Goal: Task Accomplishment & Management: Manage account settings

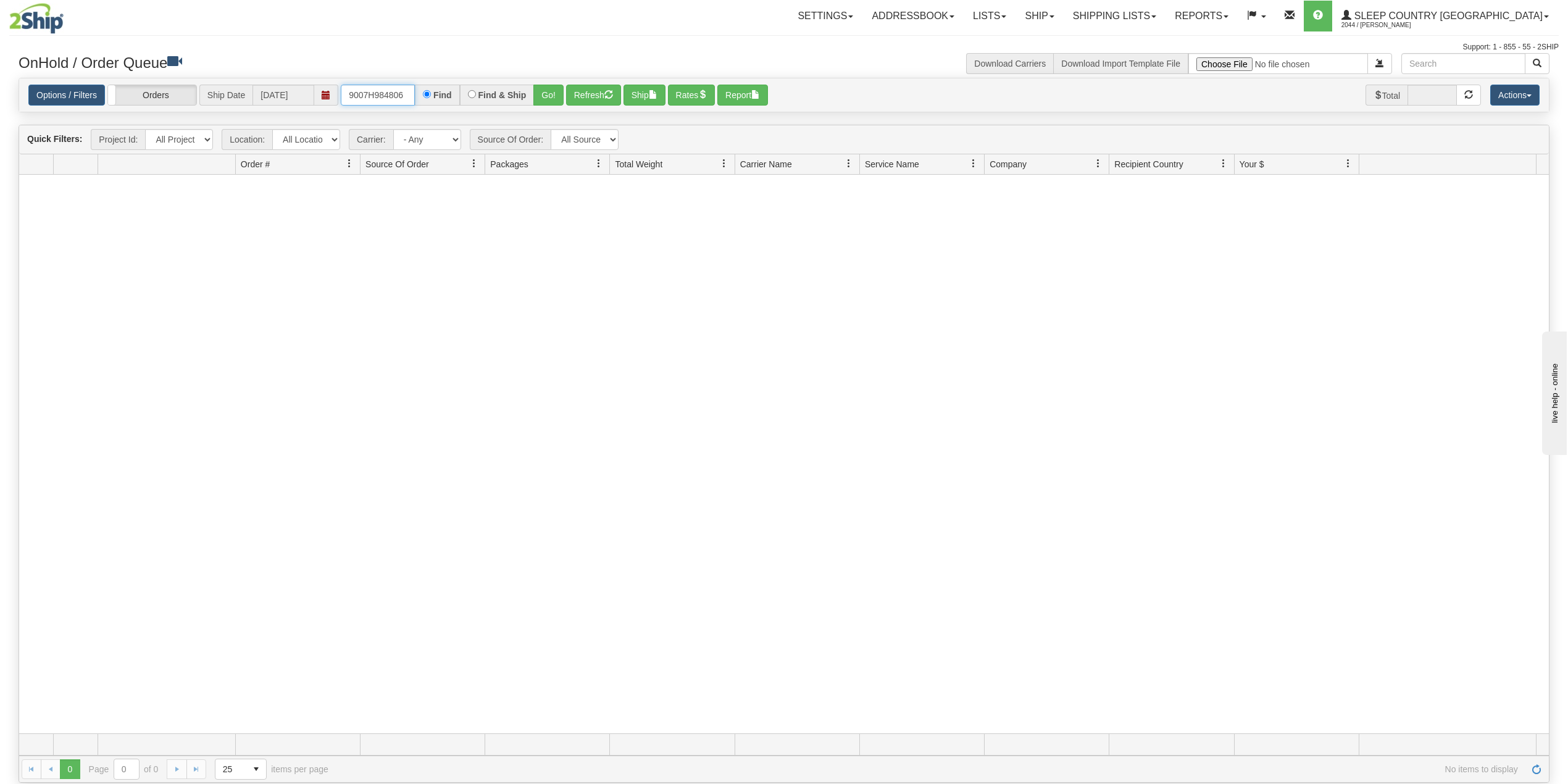
click at [354, 94] on input "9007H984806" at bounding box center [378, 95] width 74 height 21
paste input "2H991172"
type input "9002H991172"
click at [548, 95] on button "Go!" at bounding box center [548, 95] width 30 height 21
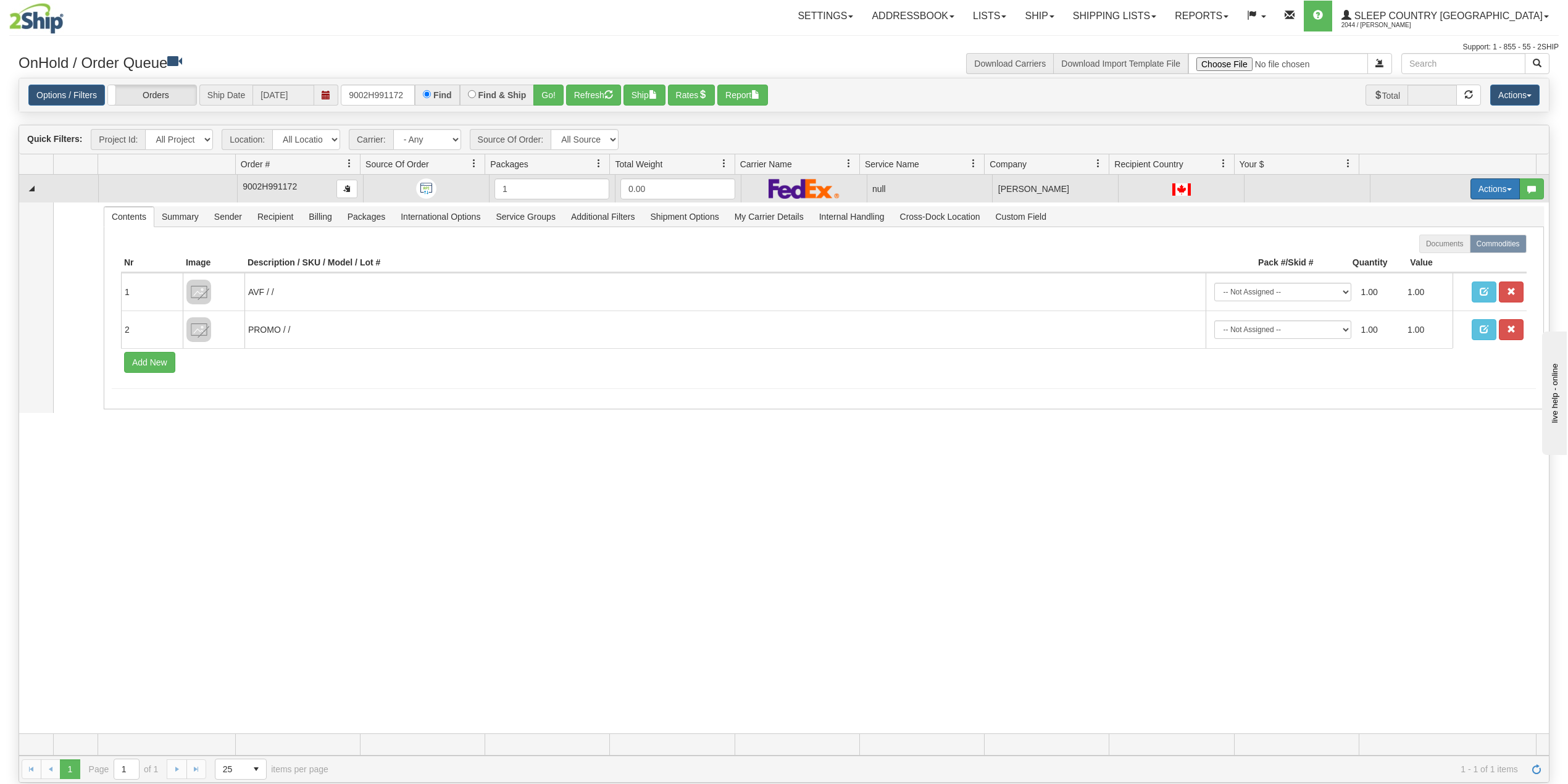
click at [1484, 189] on button "Actions" at bounding box center [1495, 189] width 50 height 21
click at [1428, 278] on span "Delete" at bounding box center [1441, 277] width 34 height 10
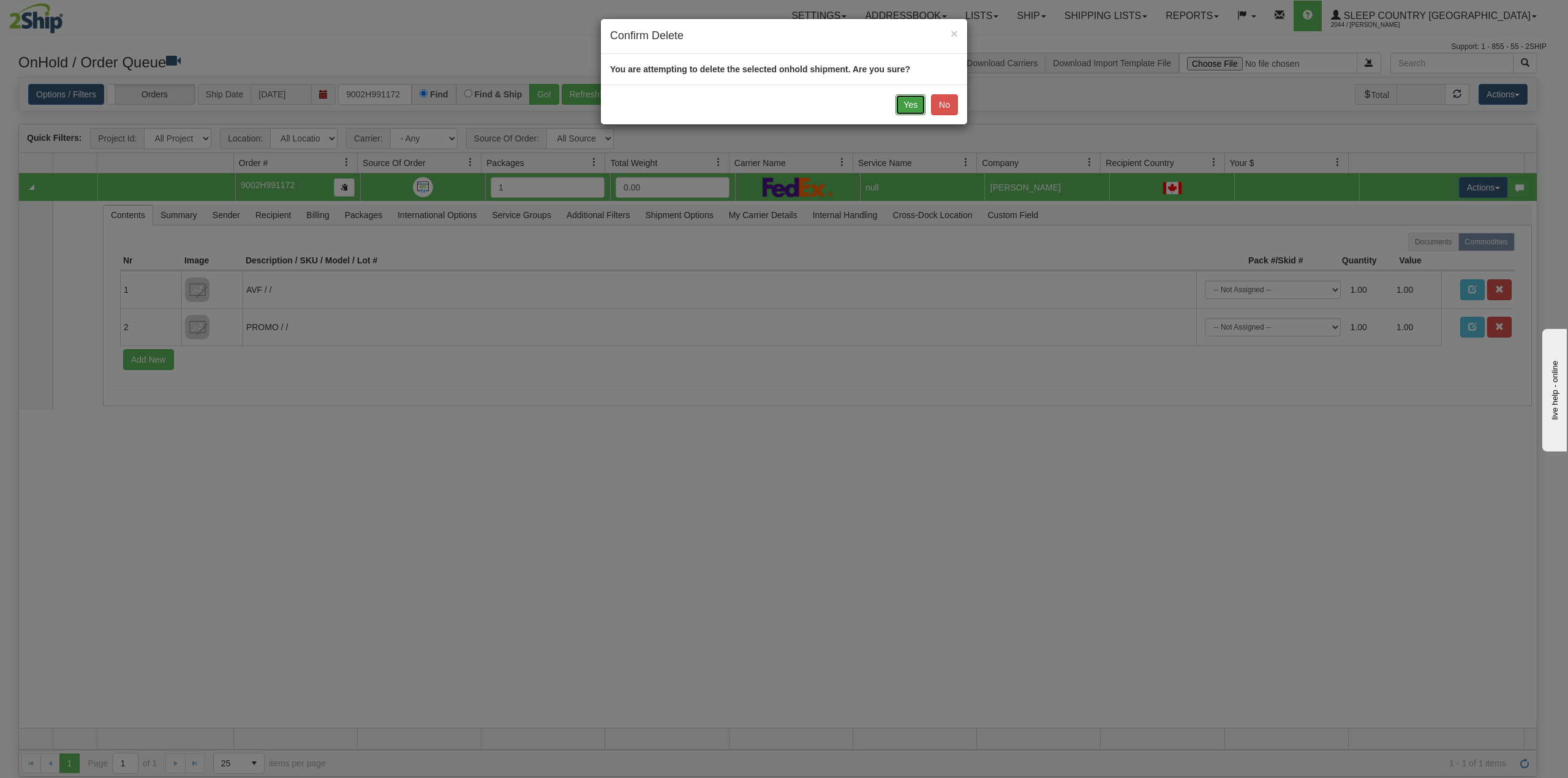
click at [907, 101] on button "Yes" at bounding box center [910, 105] width 30 height 21
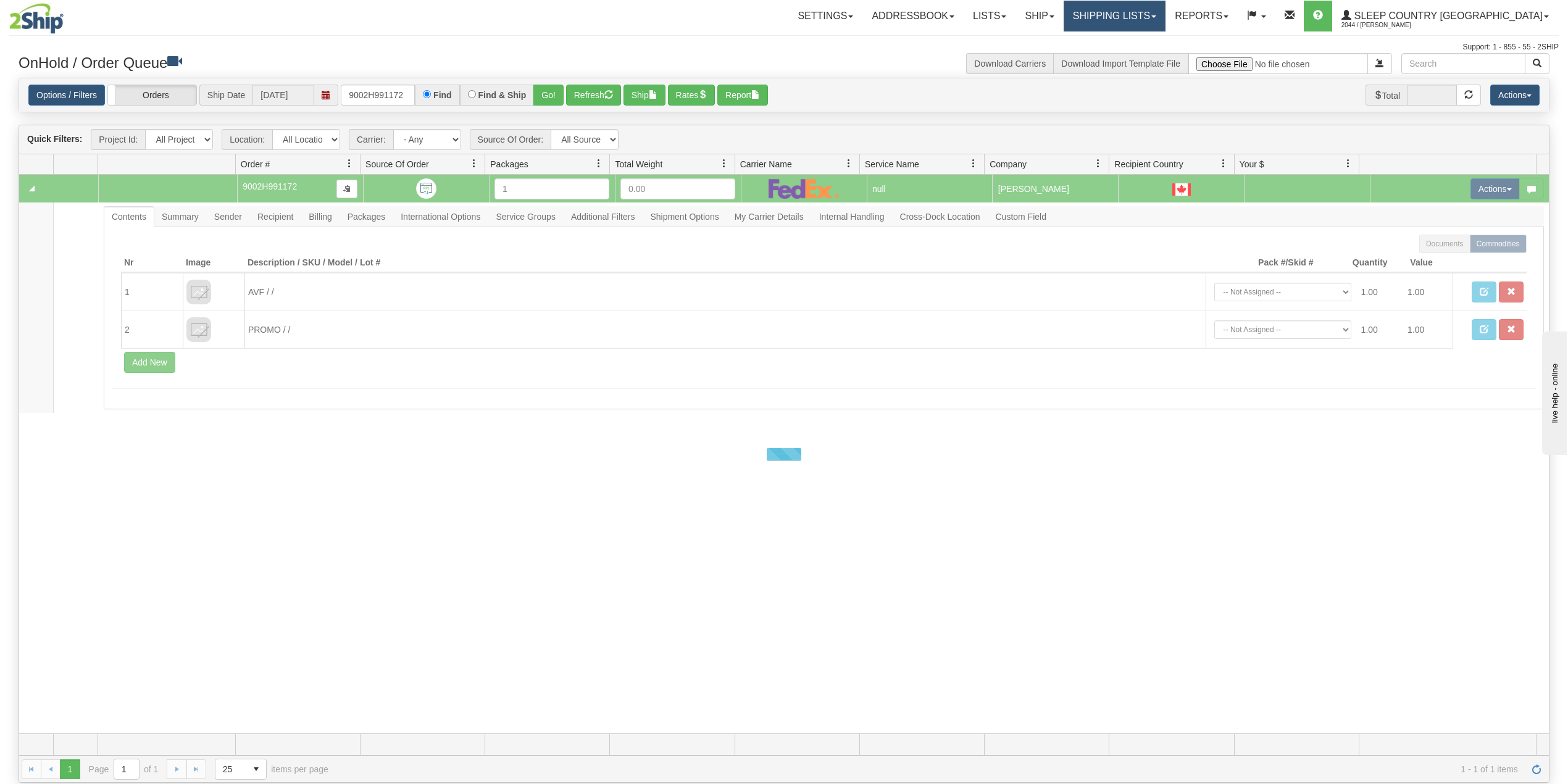
click at [1159, 20] on link "Shipping lists" at bounding box center [1114, 16] width 102 height 31
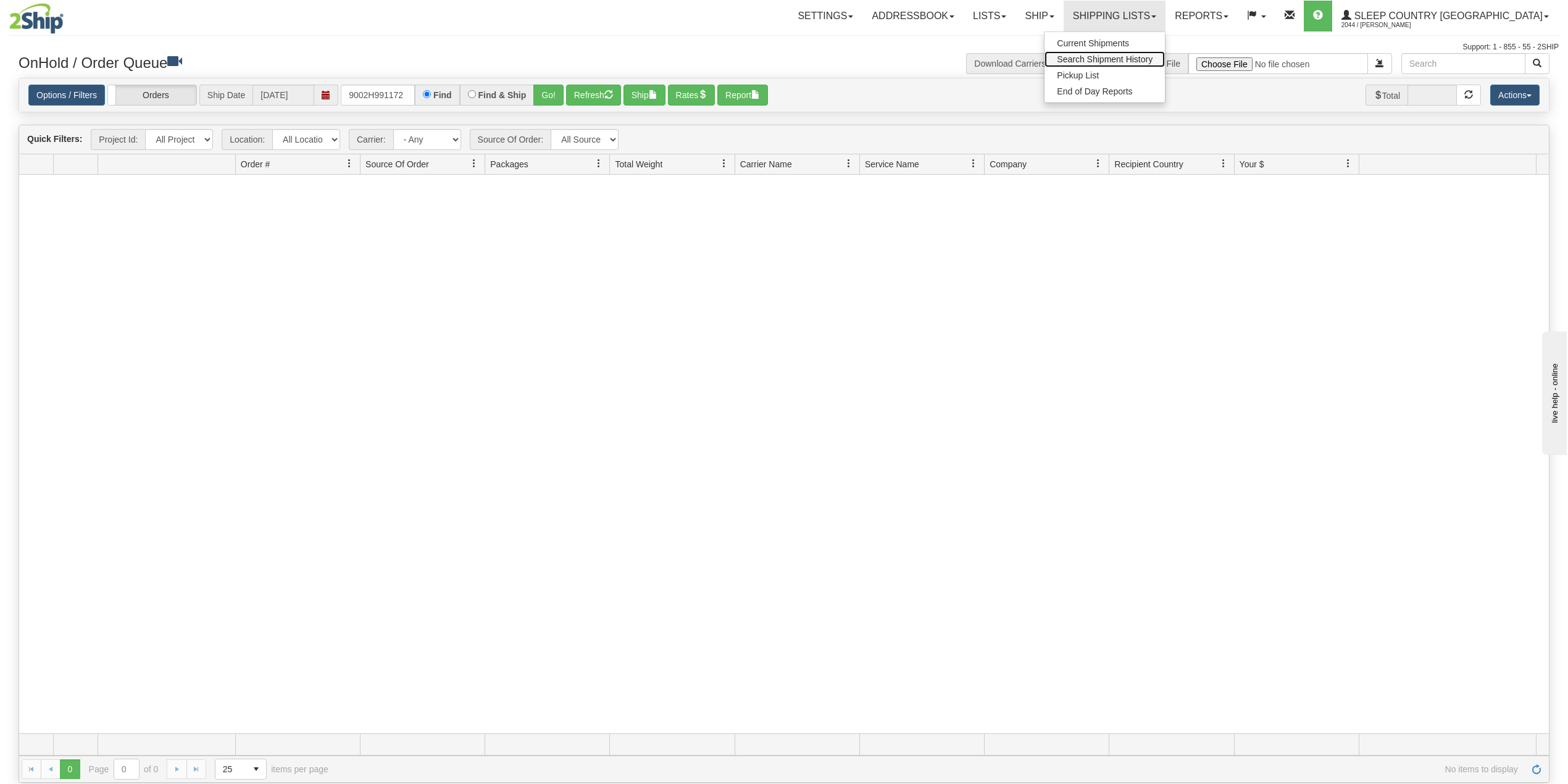
click at [1148, 57] on span "Search Shipment History" at bounding box center [1105, 60] width 96 height 10
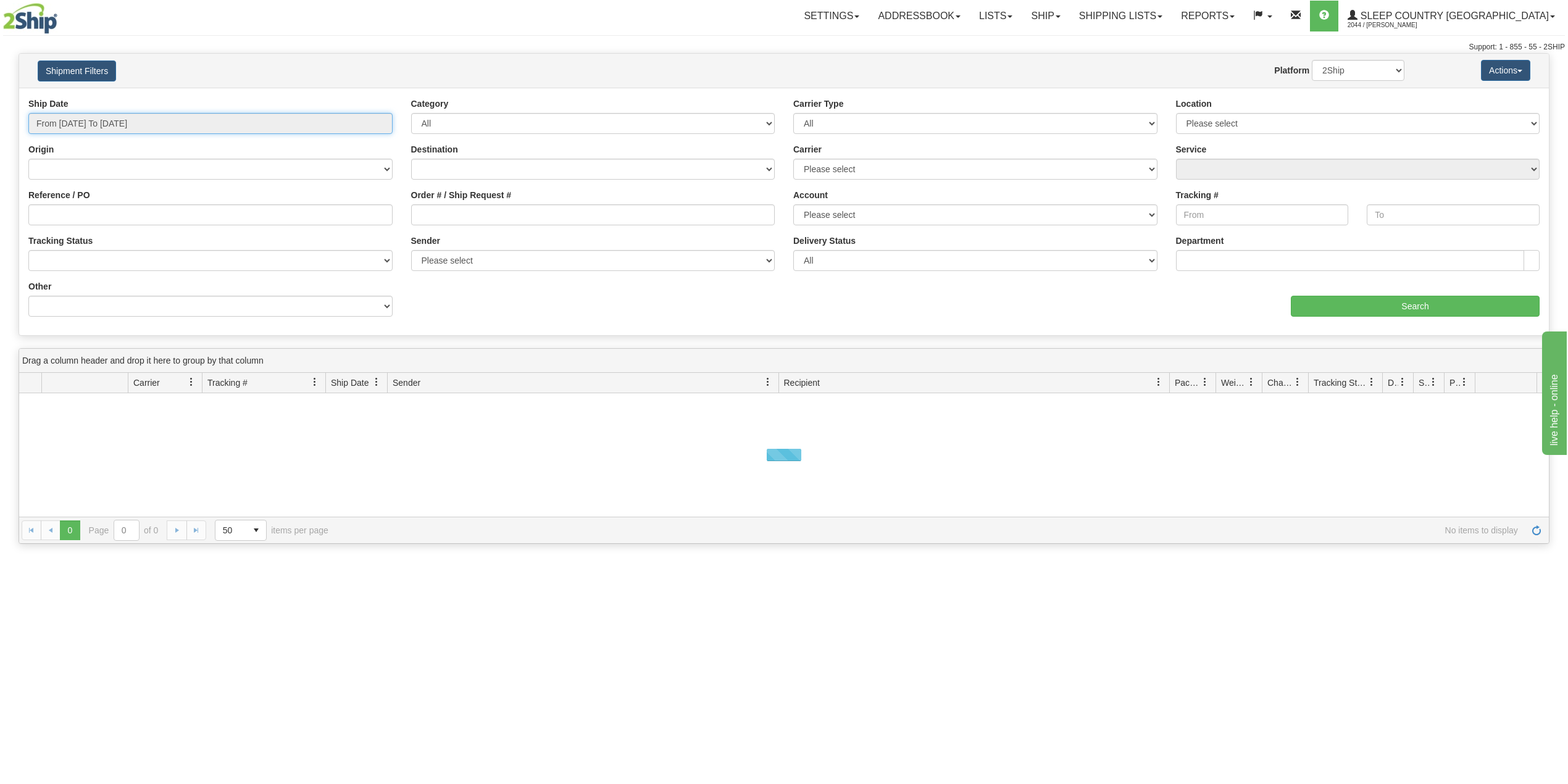
click at [96, 124] on input "From 08/18/2025 To 08/19/2025" at bounding box center [211, 123] width 364 height 21
drag, startPoint x: 80, startPoint y: 213, endPoint x: 88, endPoint y: 223, distance: 12.8
click at [81, 213] on li "Last 30 Days" at bounding box center [83, 213] width 99 height 17
type input "From 07/21/2025 To 08/19/2025"
click at [112, 216] on input "Reference / PO" at bounding box center [211, 215] width 364 height 21
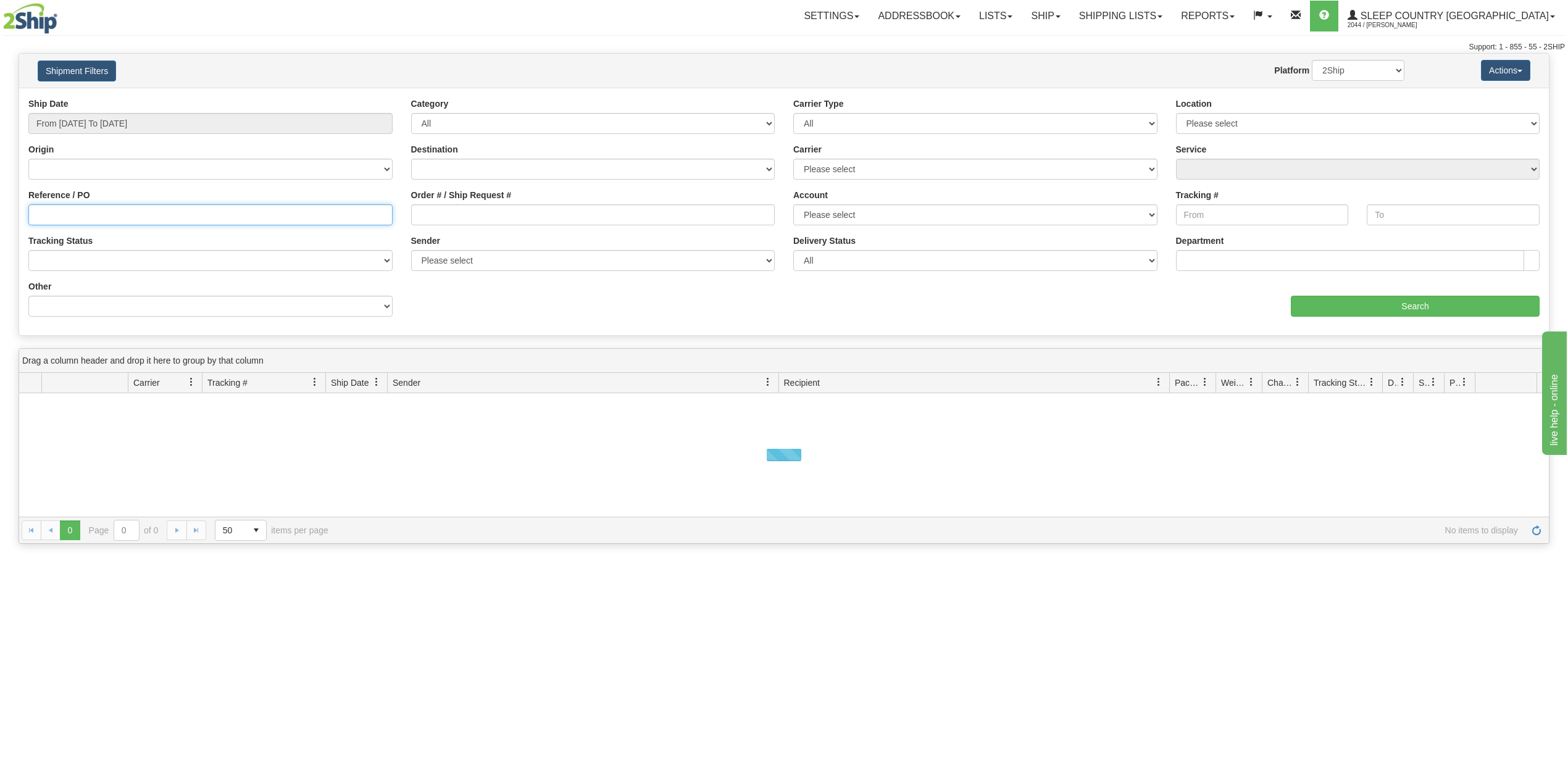
paste input "9002H991172"
click at [1333, 307] on input "Search" at bounding box center [1415, 306] width 249 height 21
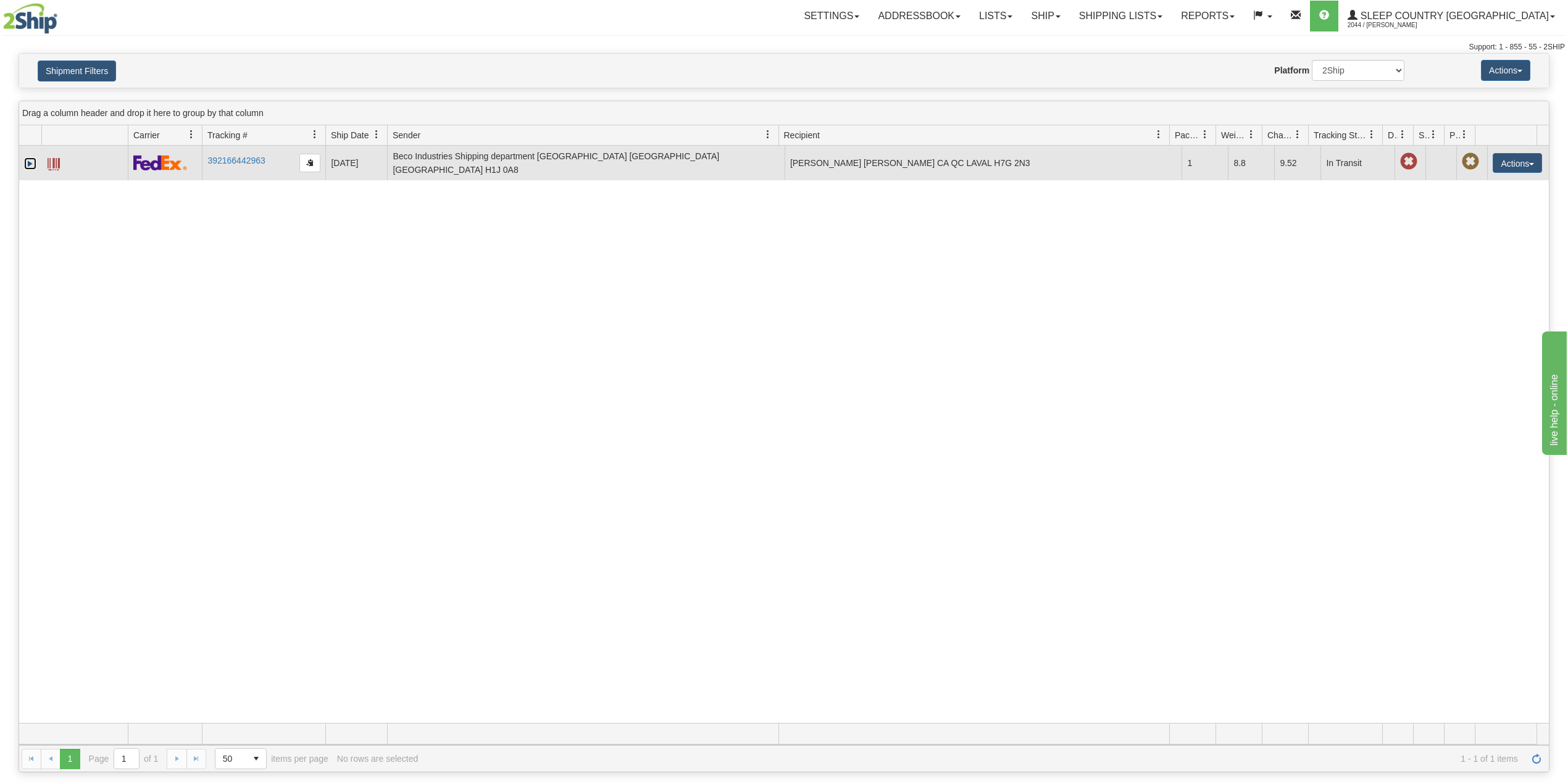
click at [34, 159] on link "Expand" at bounding box center [30, 163] width 12 height 12
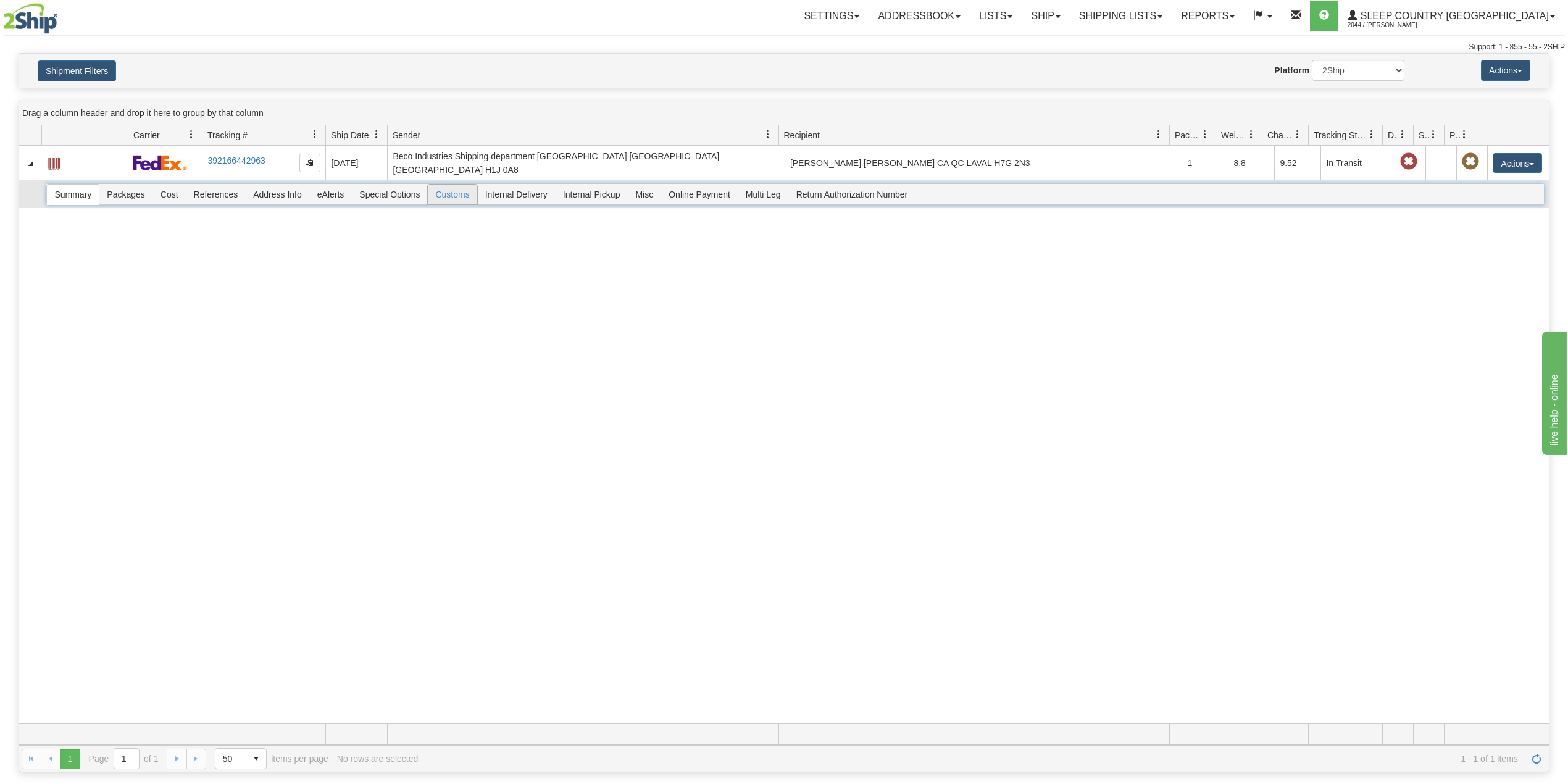
click at [449, 191] on span "Customs" at bounding box center [452, 194] width 49 height 20
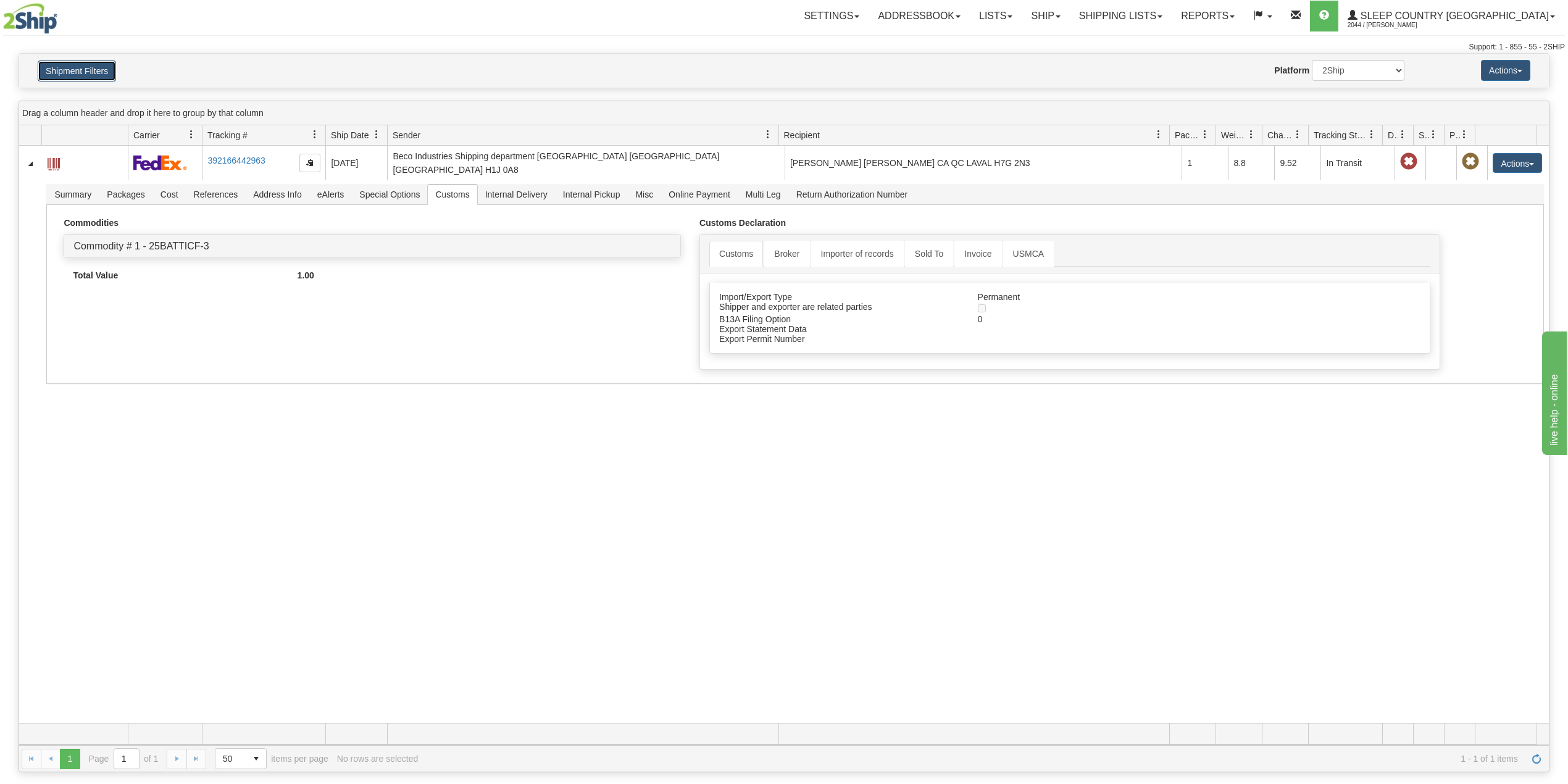
click at [88, 73] on button "Shipment Filters" at bounding box center [76, 70] width 78 height 21
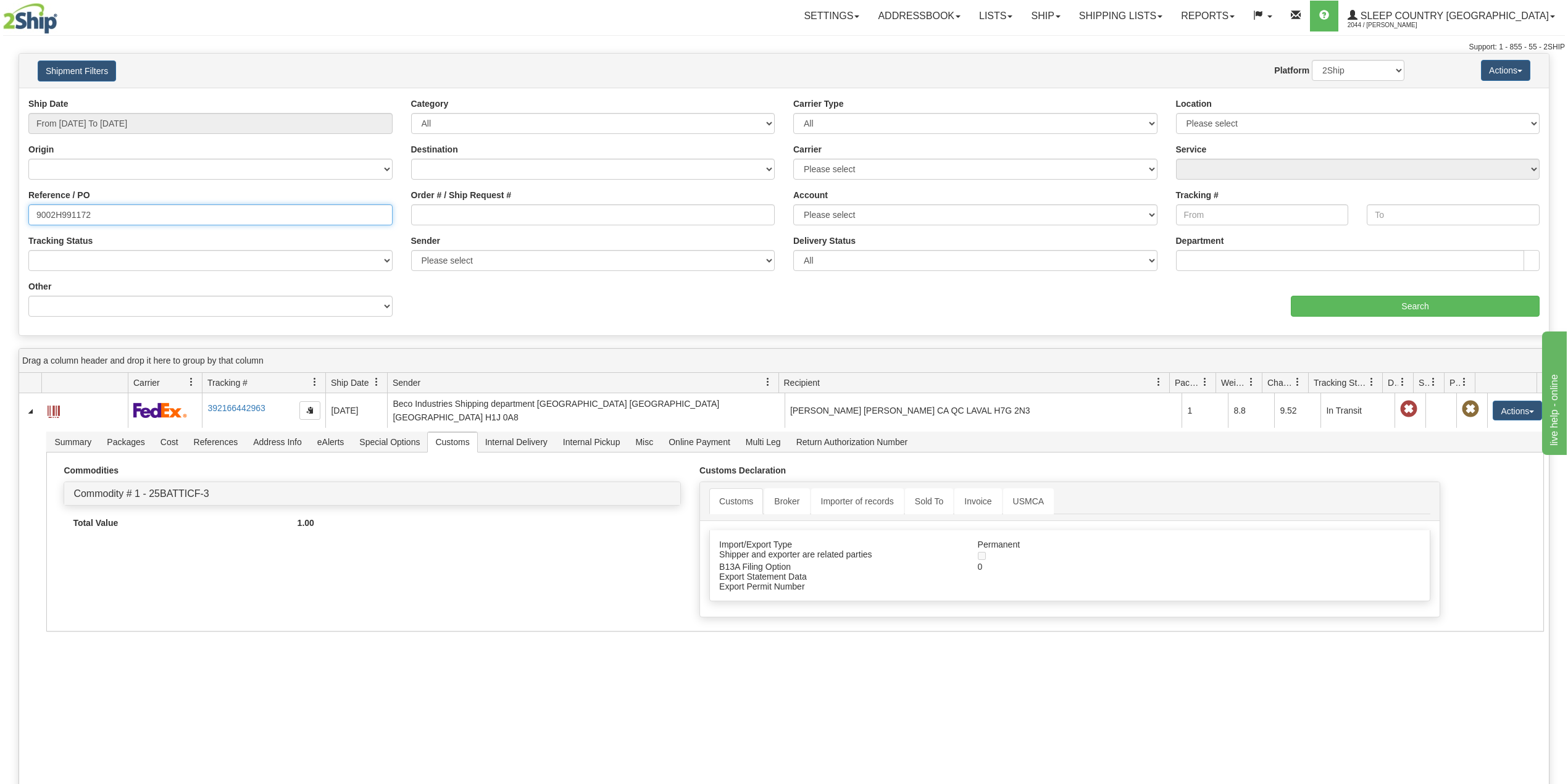
click at [79, 215] on input "9002H991172" at bounding box center [211, 215] width 364 height 21
click at [70, 212] on input "9002H991172" at bounding box center [211, 215] width 364 height 21
paste input "0I007486"
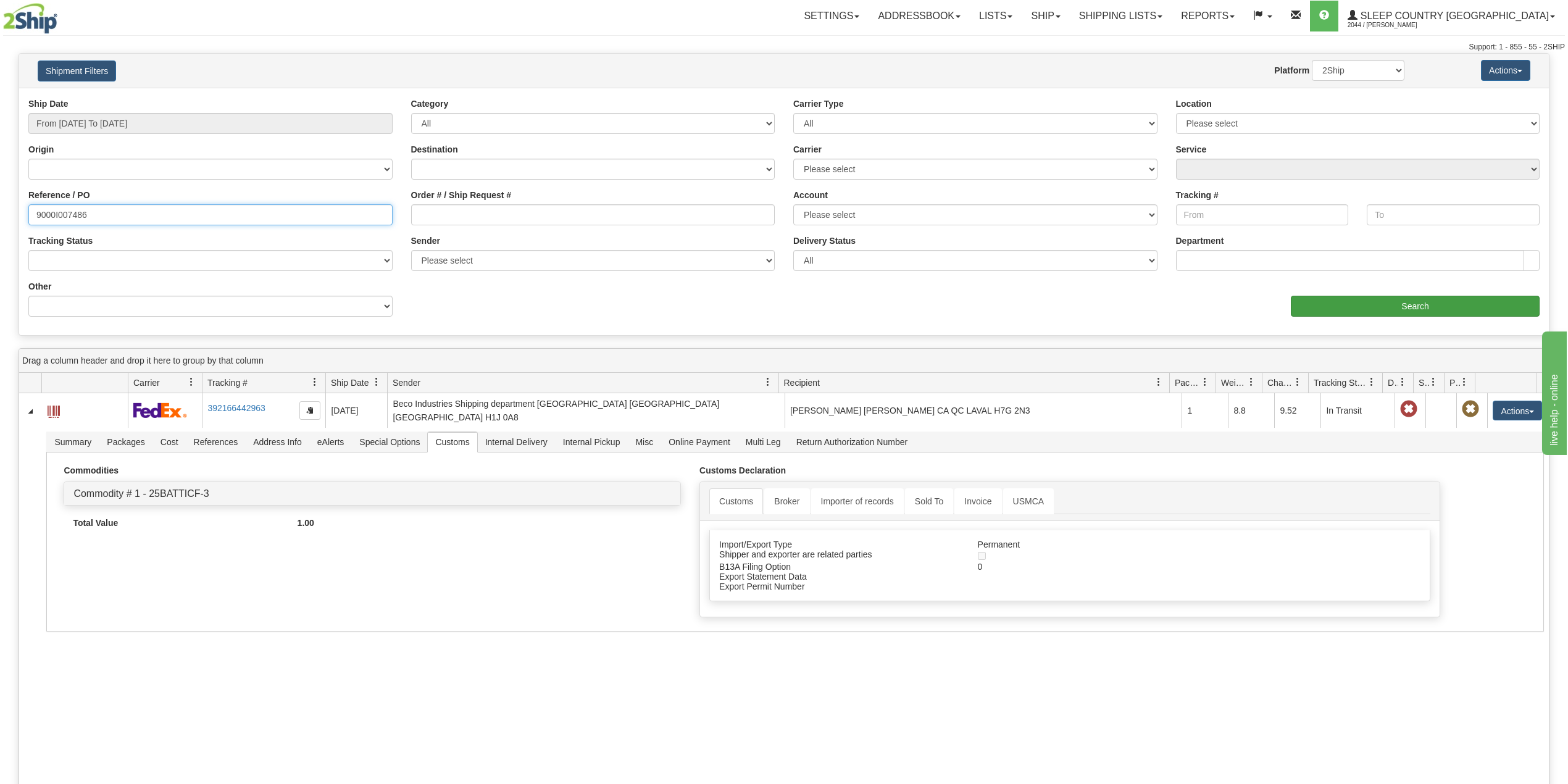
type input "9000I007486"
click at [1334, 302] on input "Search" at bounding box center [1415, 306] width 249 height 21
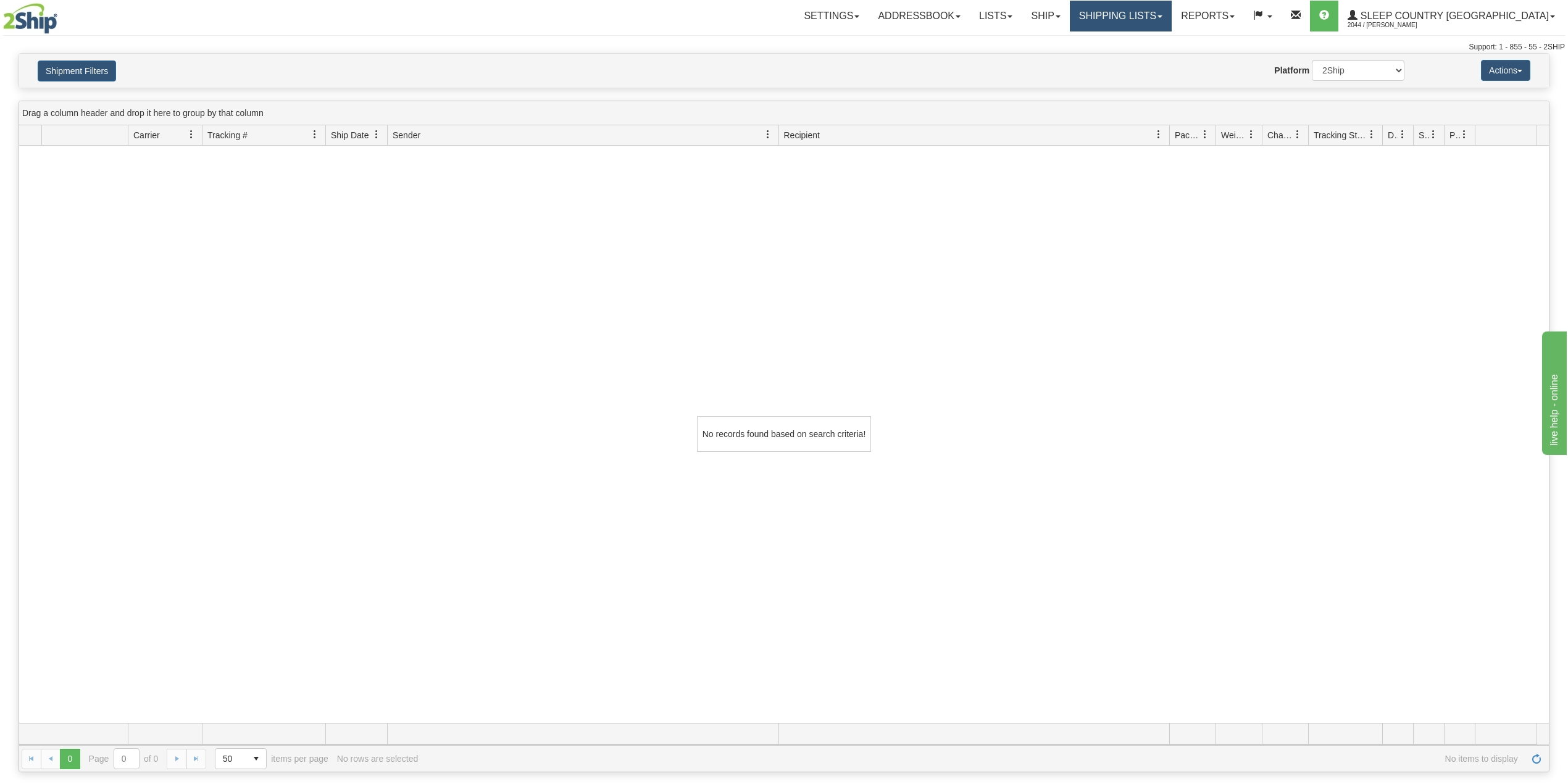
click at [1160, 16] on link "Shipping lists" at bounding box center [1120, 16] width 102 height 31
click at [1069, 12] on link "Ship" at bounding box center [1045, 16] width 48 height 31
click at [1057, 56] on span "OnHold / Order Queue" at bounding box center [1013, 60] width 87 height 10
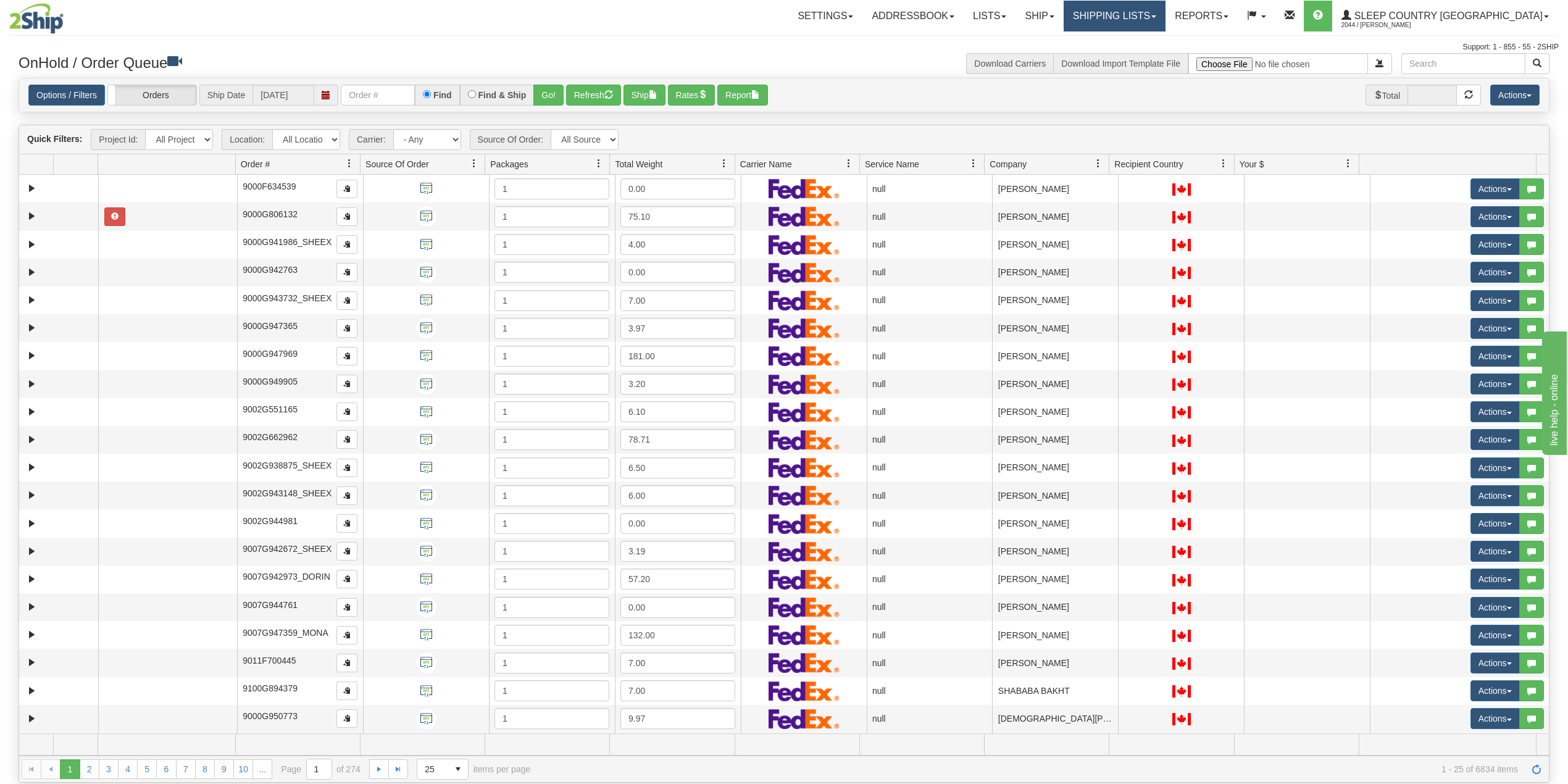
drag, startPoint x: 1163, startPoint y: 6, endPoint x: 1166, endPoint y: 22, distance: 16.3
click at [1164, 6] on link "Shipping lists" at bounding box center [1114, 16] width 102 height 31
click at [1129, 43] on span "Current Shipments" at bounding box center [1093, 43] width 72 height 10
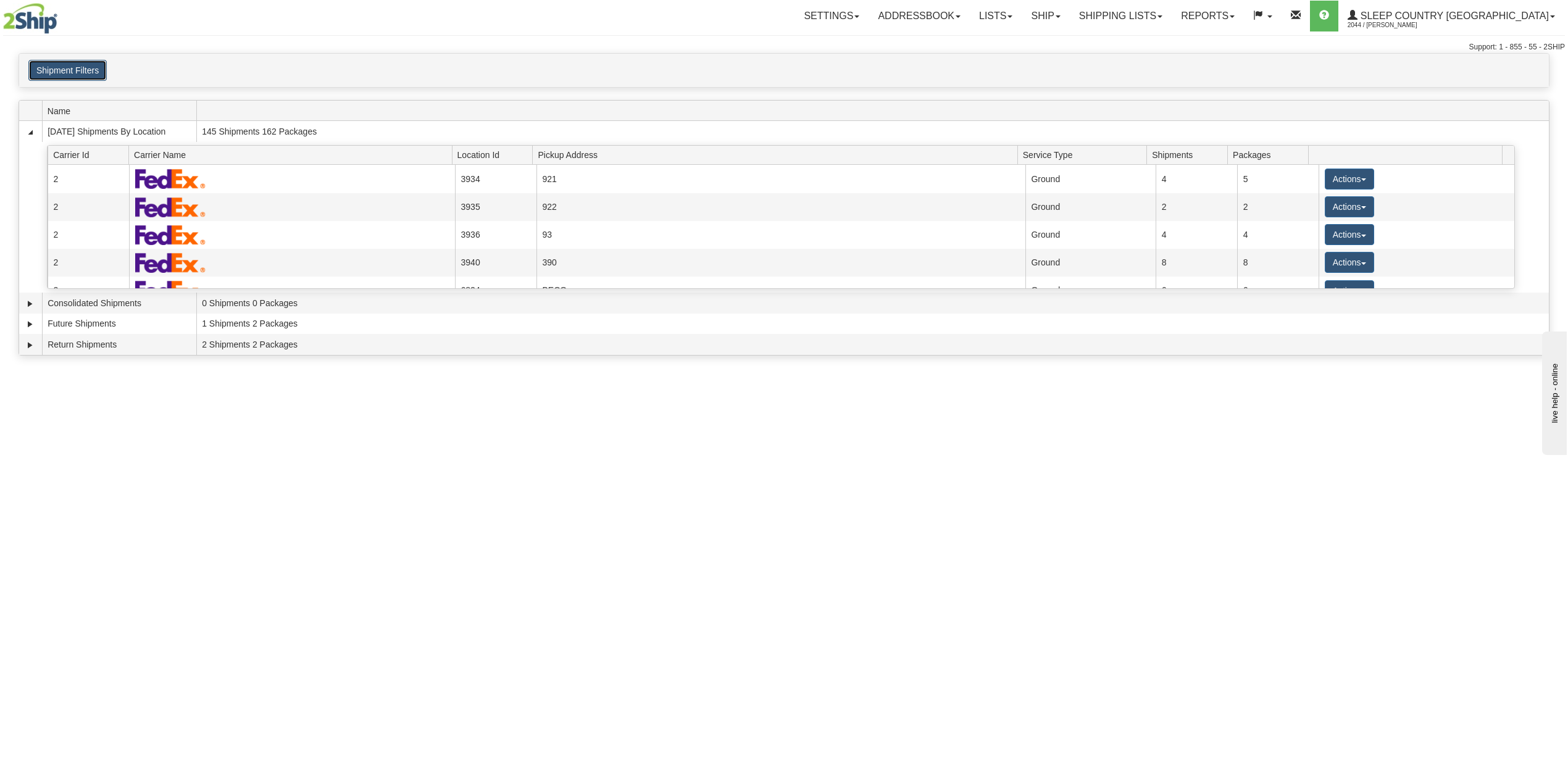
click at [75, 67] on button "Shipment Filters" at bounding box center [67, 70] width 78 height 21
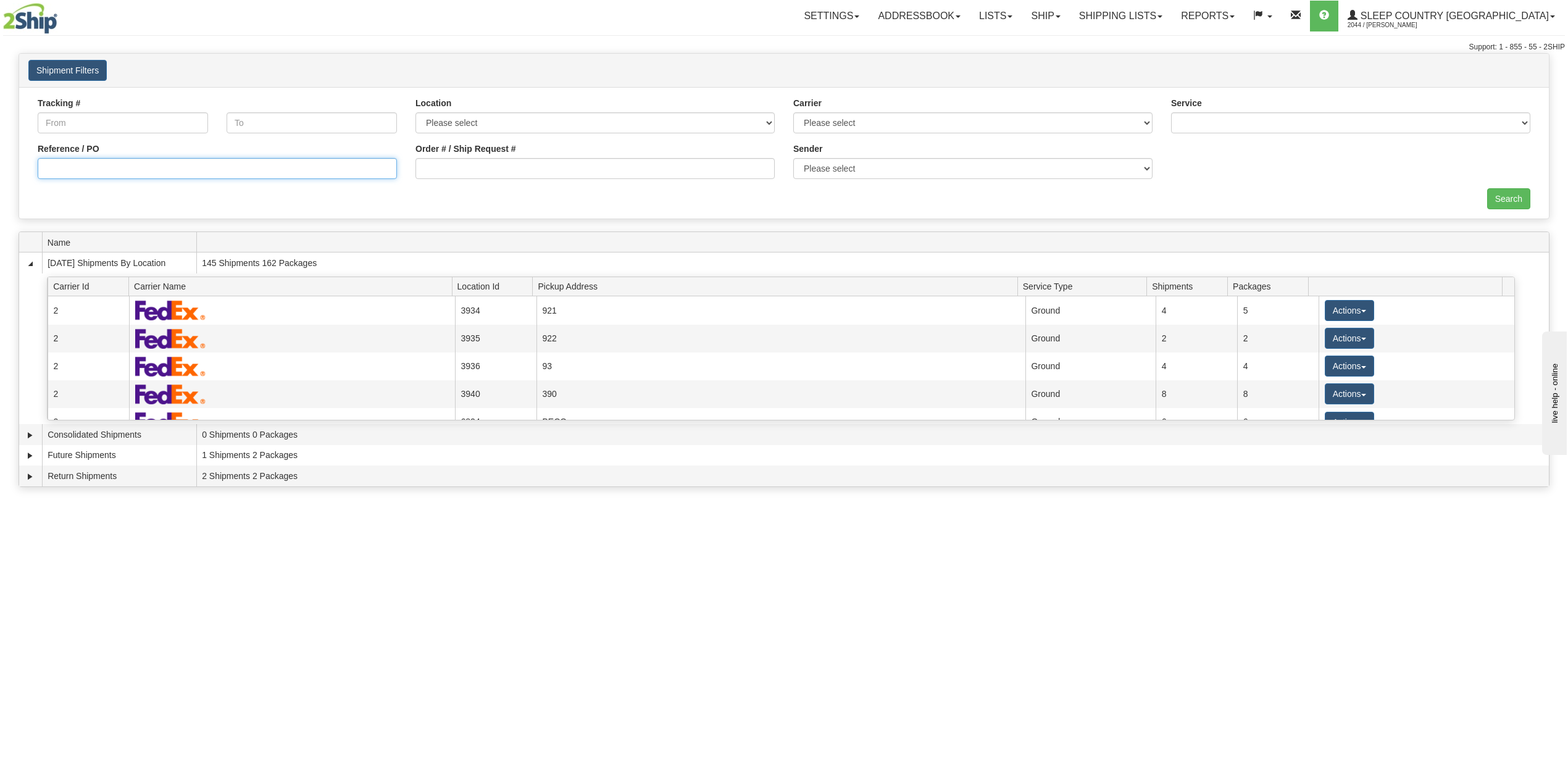
drag, startPoint x: 83, startPoint y: 168, endPoint x: 93, endPoint y: 171, distance: 10.4
click at [83, 167] on input "Reference / PO" at bounding box center [217, 168] width 359 height 21
paste input "9000I007486"
type input "9000I007486"
click at [1498, 198] on input "Search" at bounding box center [1508, 199] width 43 height 21
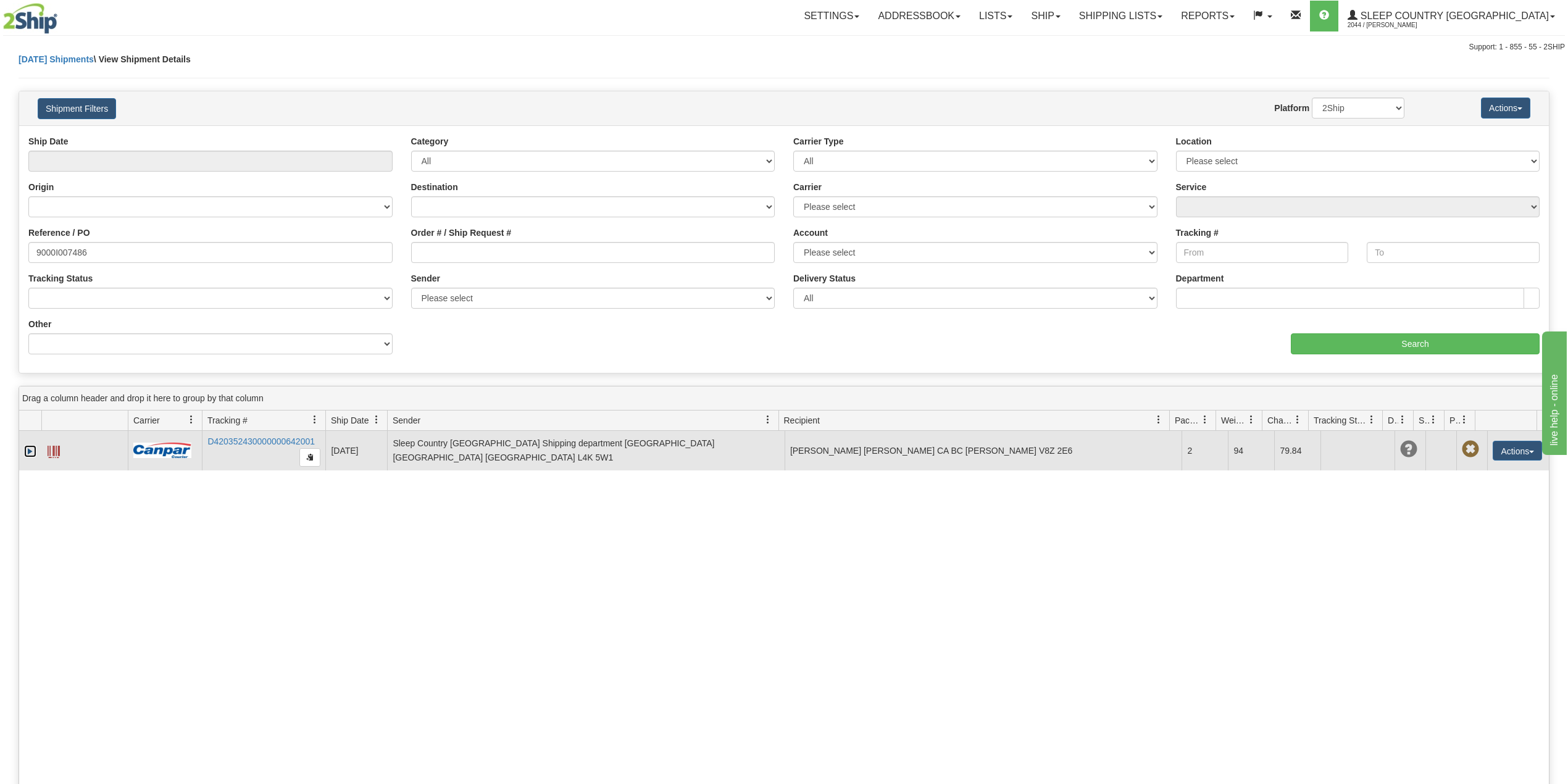
click at [30, 455] on link "Expand" at bounding box center [30, 451] width 12 height 12
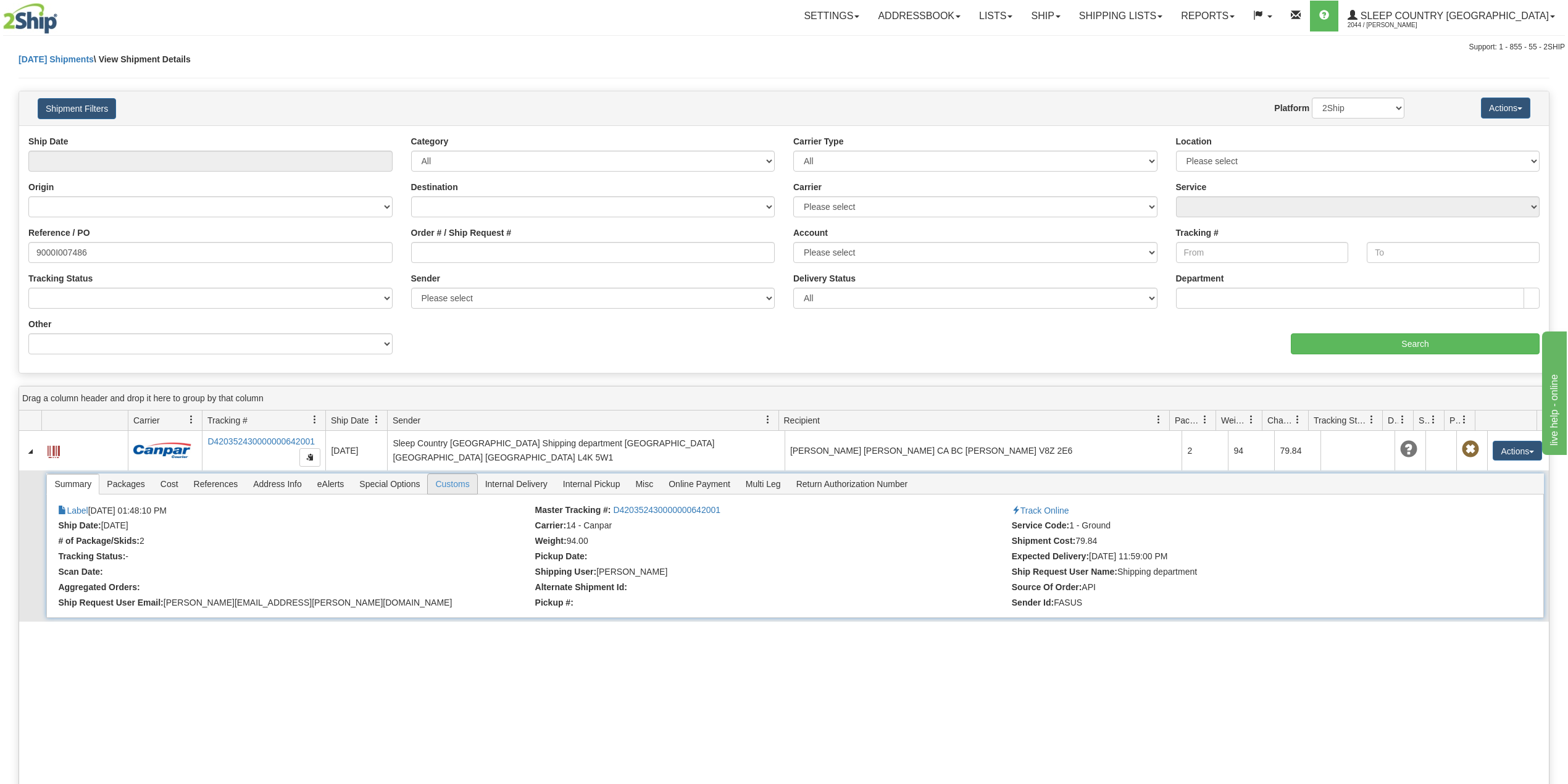
click at [459, 489] on span "Customs" at bounding box center [452, 484] width 49 height 20
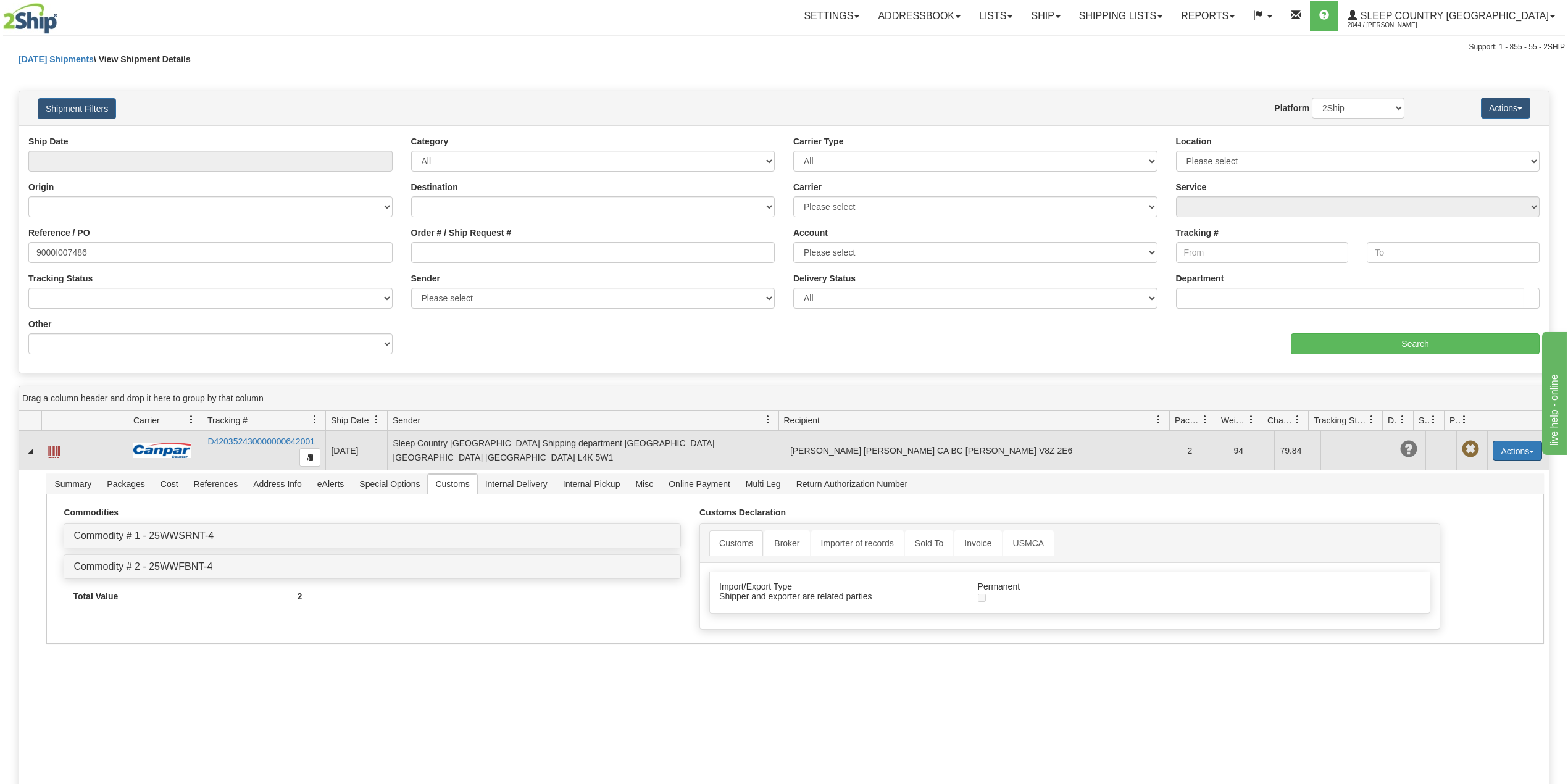
click at [1512, 450] on button "Actions" at bounding box center [1517, 450] width 50 height 20
click at [1459, 526] on link "Delete" at bounding box center [1492, 521] width 99 height 16
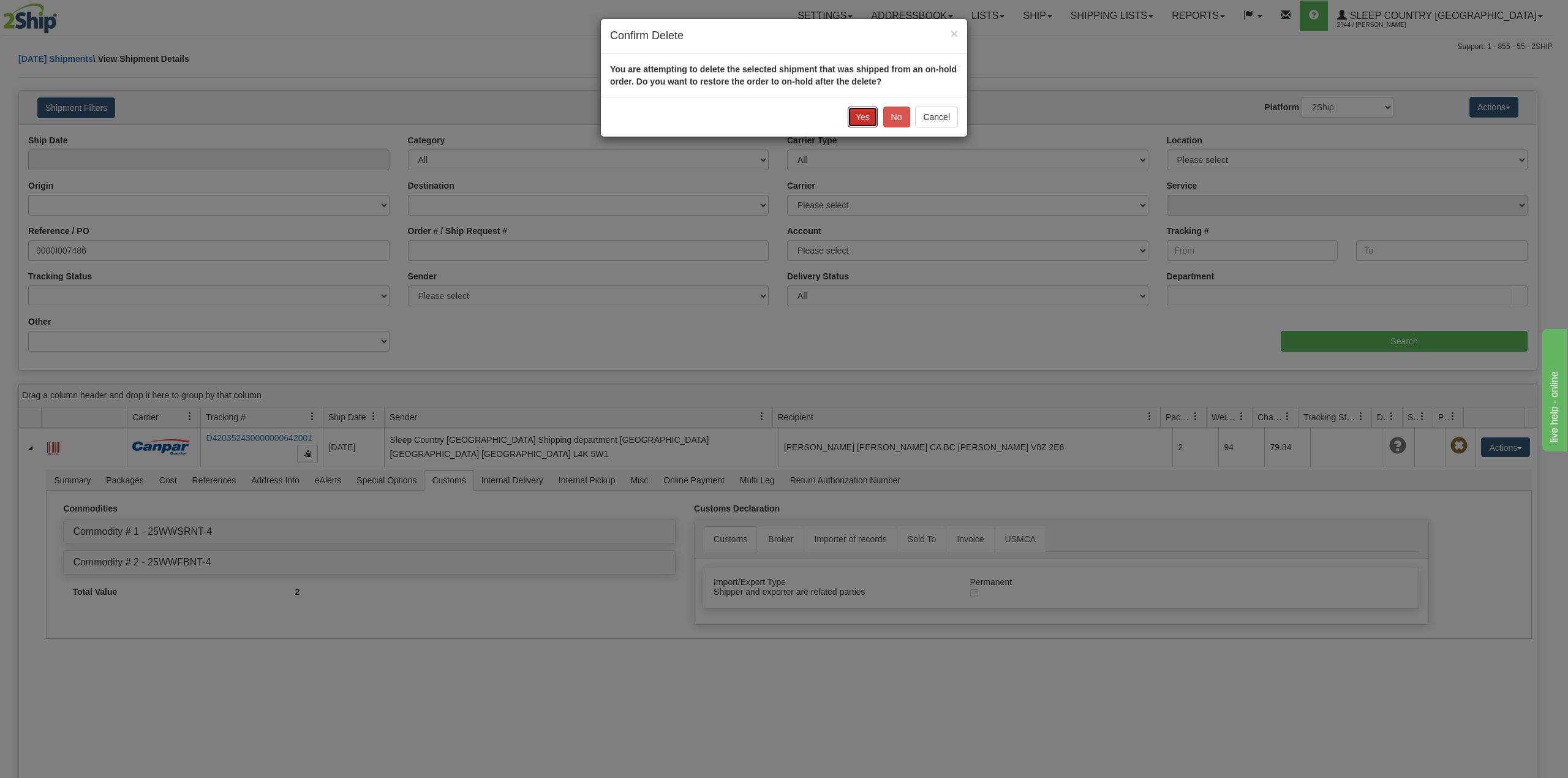
drag, startPoint x: 856, startPoint y: 116, endPoint x: 857, endPoint y: 132, distance: 16.0
click at [856, 116] on button "Yes" at bounding box center [863, 117] width 30 height 21
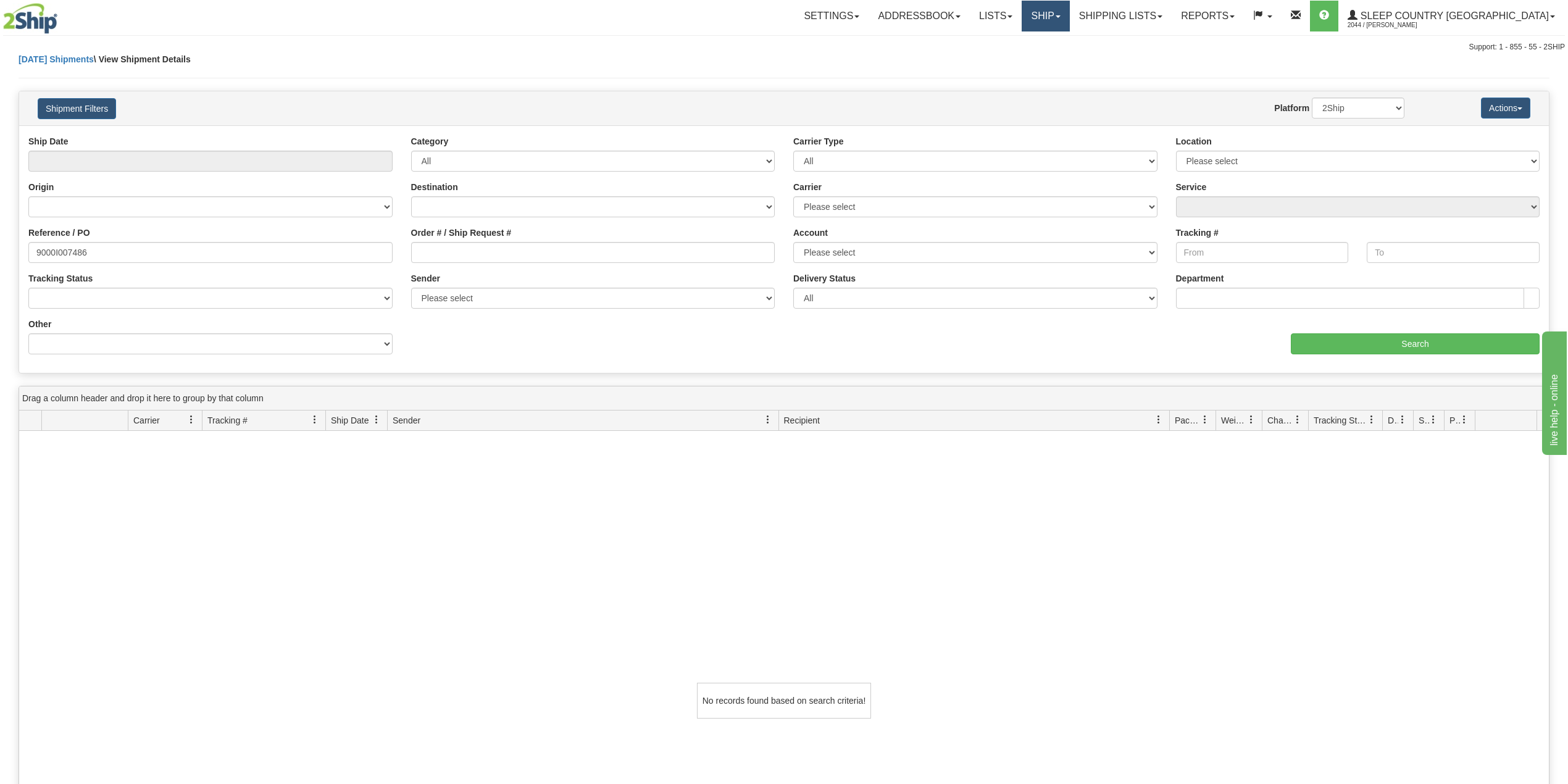
click at [1069, 18] on link "Ship" at bounding box center [1045, 16] width 48 height 31
click at [1057, 60] on span "OnHold / Order Queue" at bounding box center [1013, 60] width 87 height 10
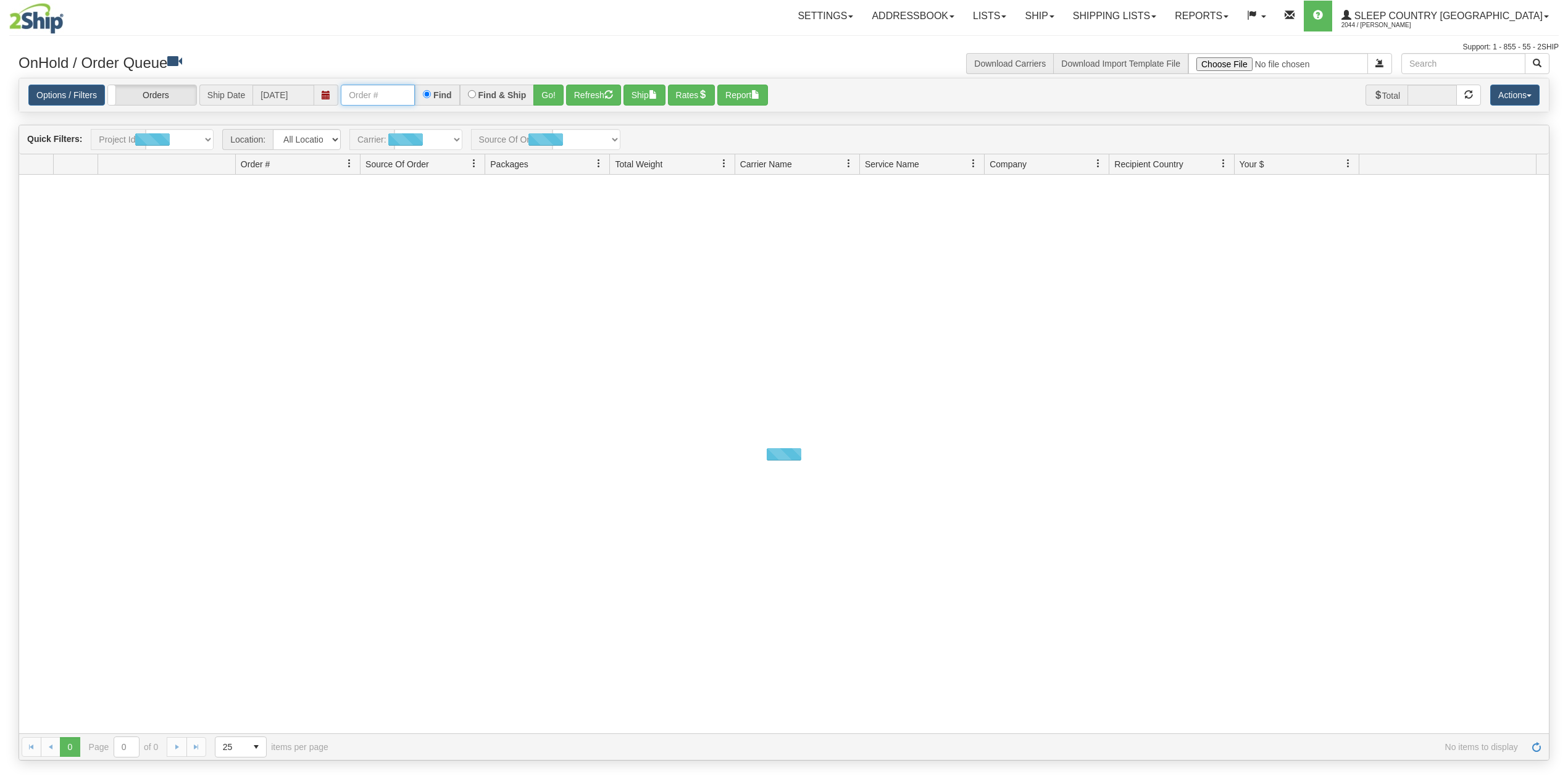
click at [387, 99] on input "text" at bounding box center [378, 95] width 74 height 21
paste input "9000I007486"
type input "9000I007486"
click at [548, 95] on button "Go!" at bounding box center [548, 95] width 30 height 21
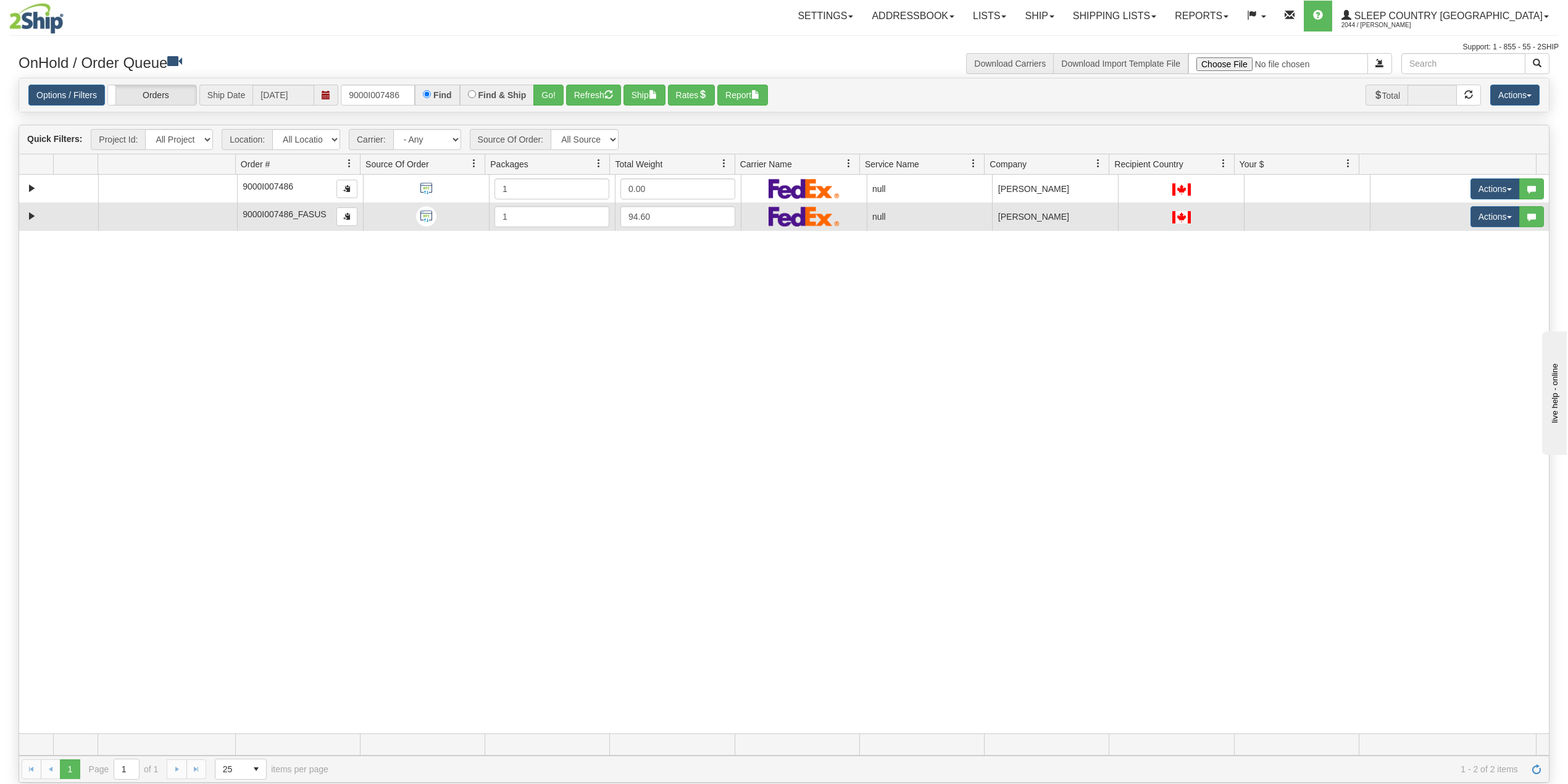
click at [22, 218] on td at bounding box center [58, 216] width 79 height 28
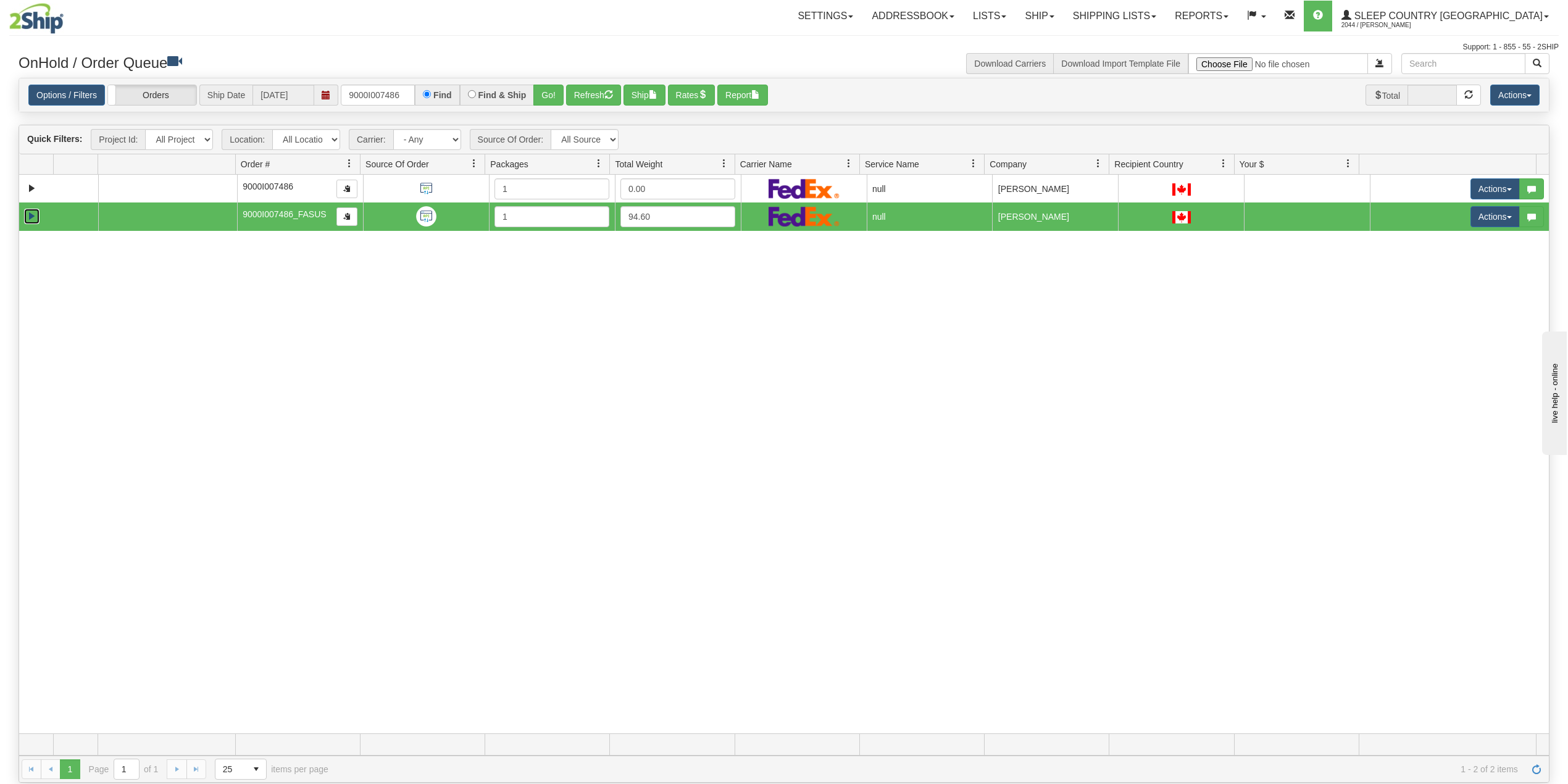
click at [33, 216] on link "Expand" at bounding box center [32, 216] width 15 height 15
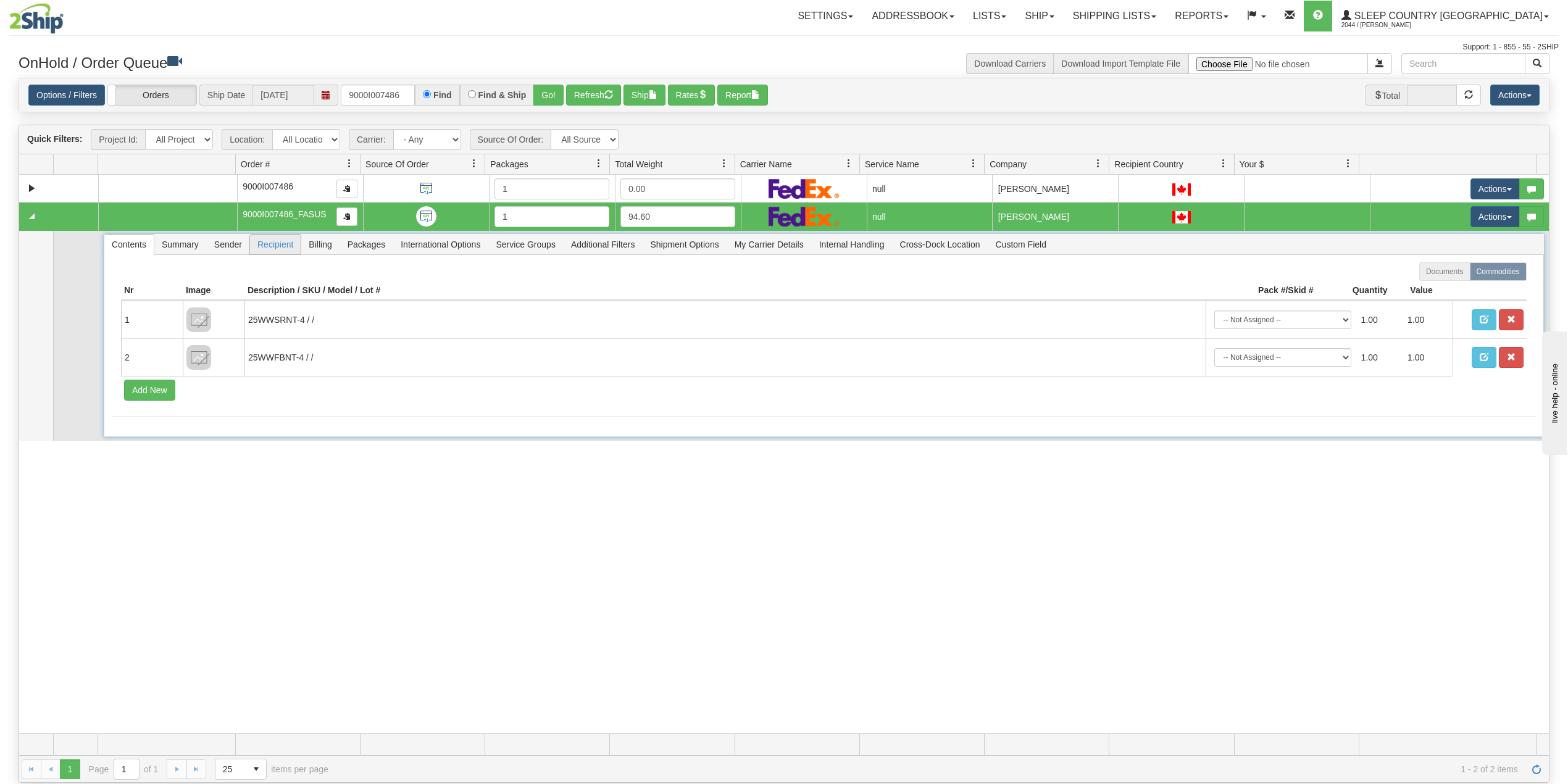
click at [270, 248] on span "Recipient" at bounding box center [276, 244] width 51 height 20
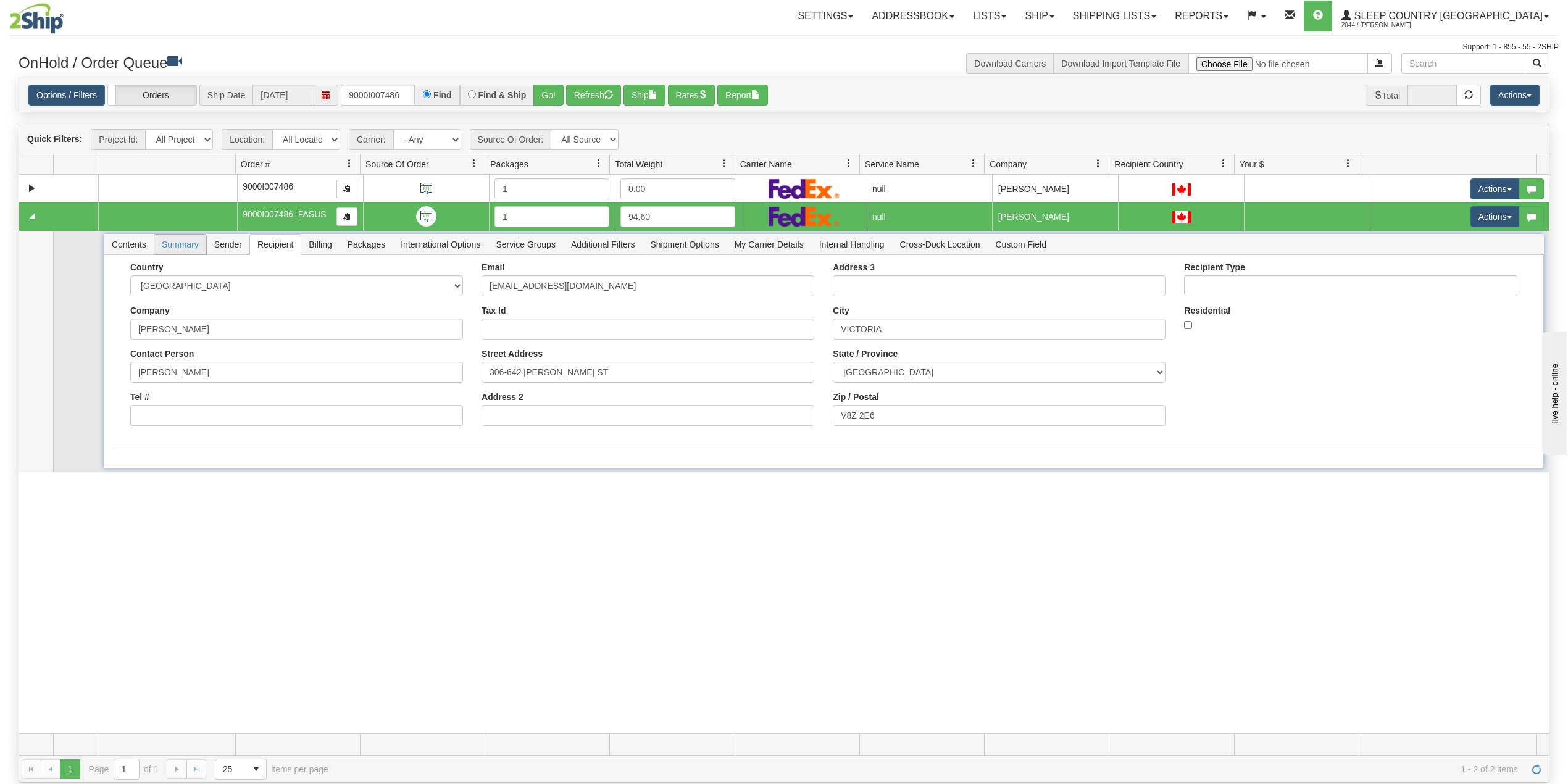
click at [174, 253] on span "Summary" at bounding box center [180, 244] width 52 height 20
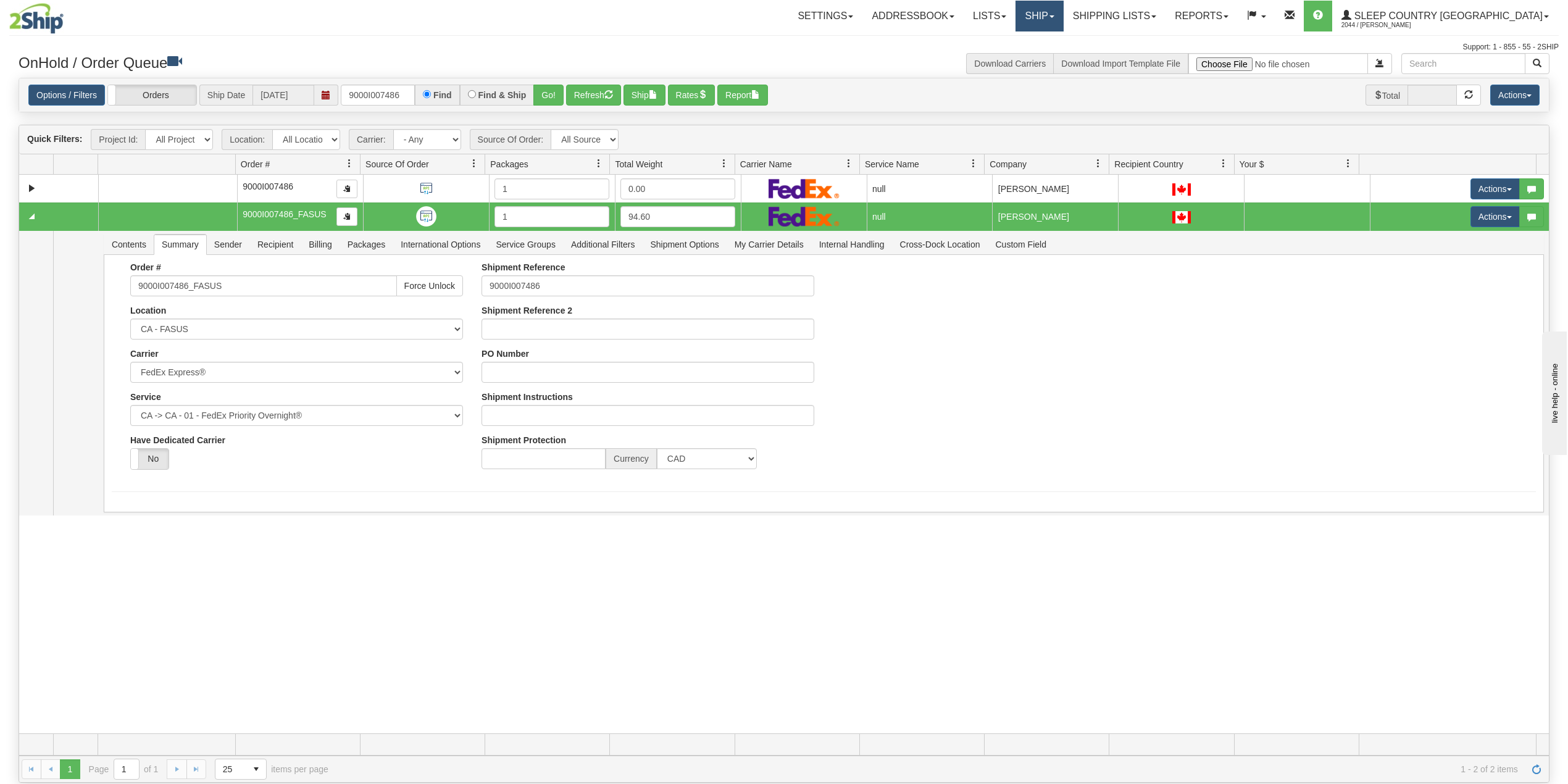
click at [1063, 13] on link "Ship" at bounding box center [1039, 16] width 48 height 31
